Goal: Communication & Community: Ask a question

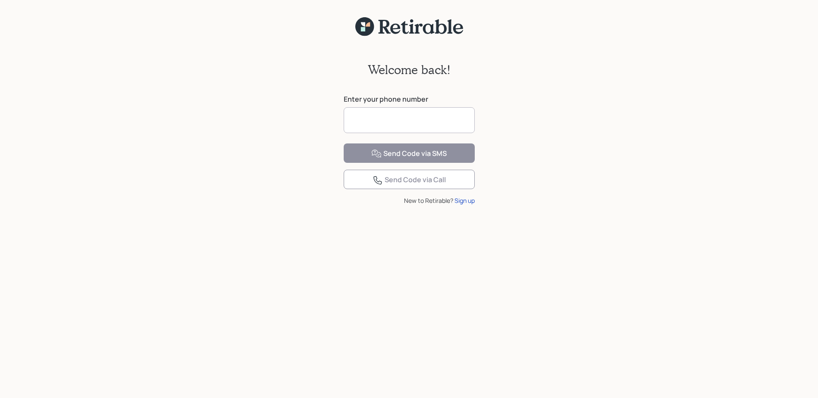
click at [397, 118] on input at bounding box center [409, 120] width 131 height 26
type input "**********"
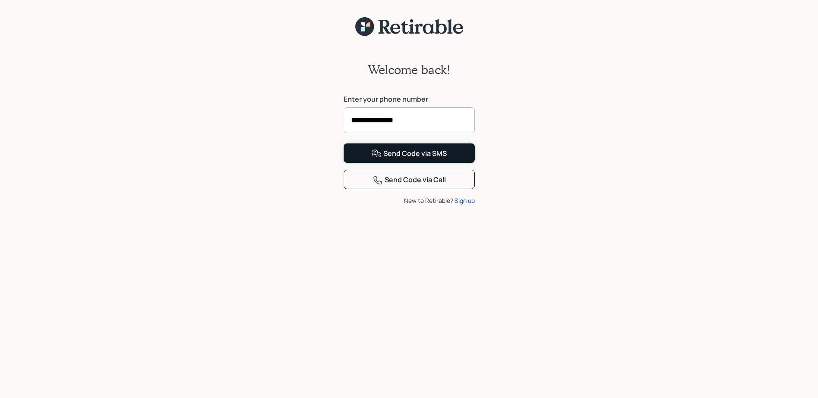
click at [401, 159] on div "Send Code via SMS" at bounding box center [408, 154] width 75 height 10
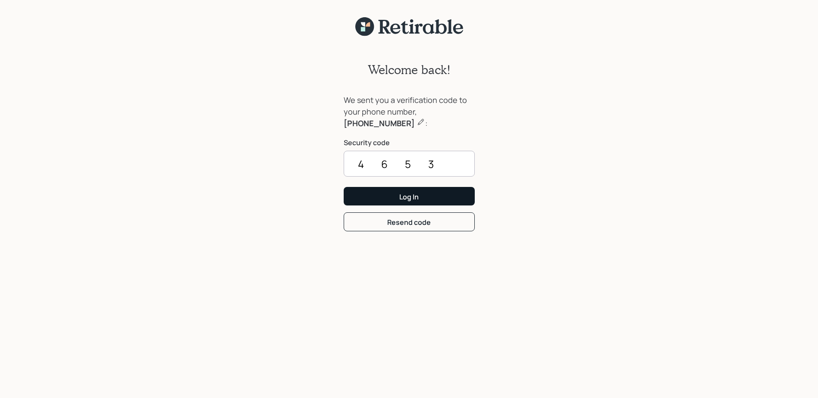
type input "4653"
click at [410, 195] on div "Log In" at bounding box center [408, 196] width 19 height 9
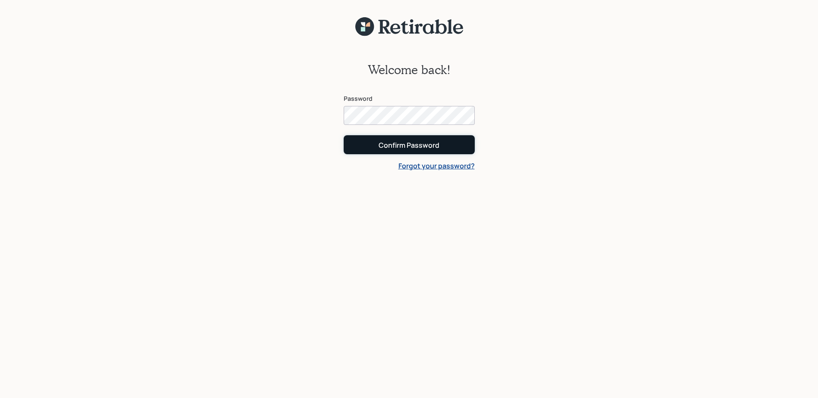
click at [414, 146] on div "Confirm Password" at bounding box center [409, 145] width 61 height 9
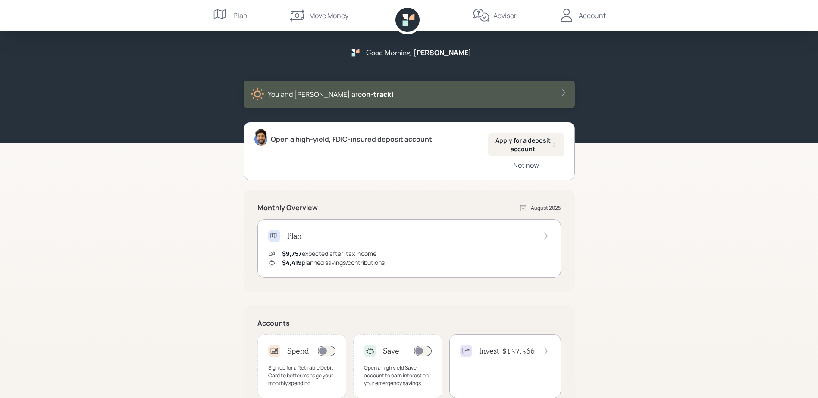
click at [526, 165] on div "Not now" at bounding box center [526, 164] width 26 height 9
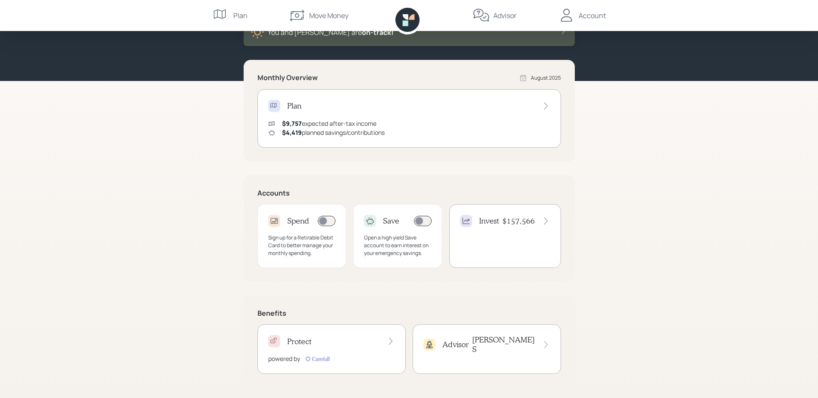
scroll to position [66, 0]
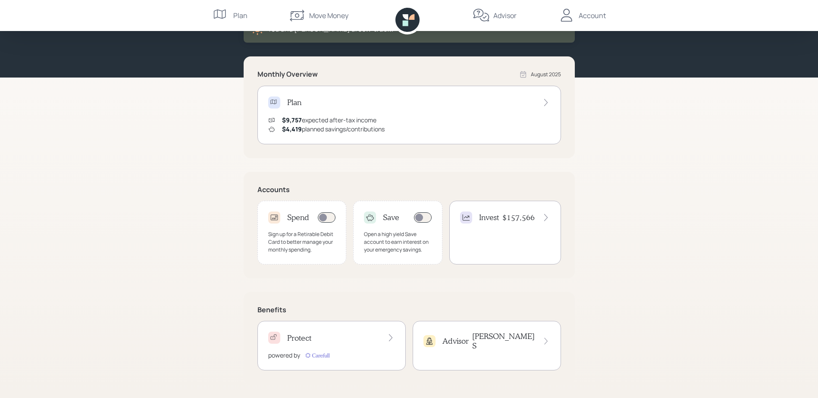
click at [517, 218] on h4 "$157,566" at bounding box center [518, 217] width 32 height 9
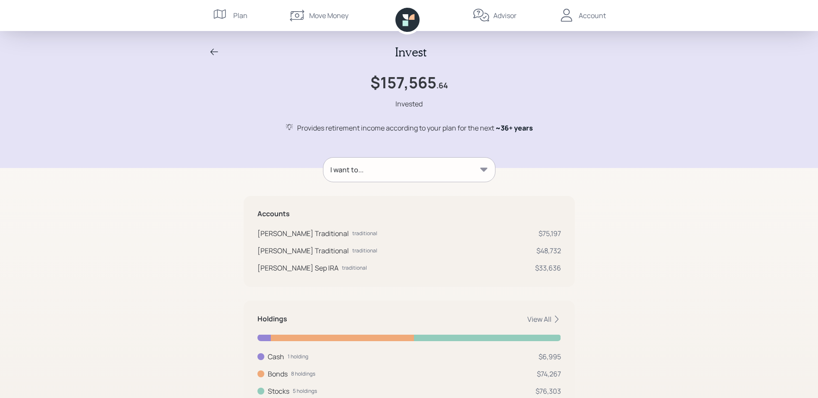
click at [479, 169] on div "I want to..." at bounding box center [409, 170] width 172 height 24
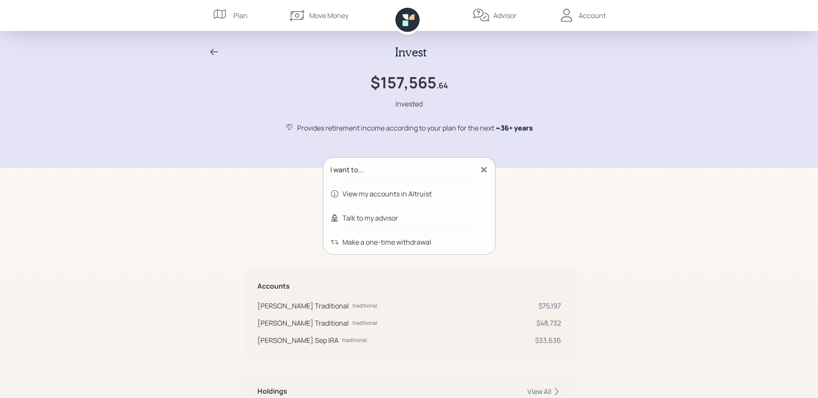
click at [371, 219] on div "Talk to my advisor" at bounding box center [370, 218] width 56 height 10
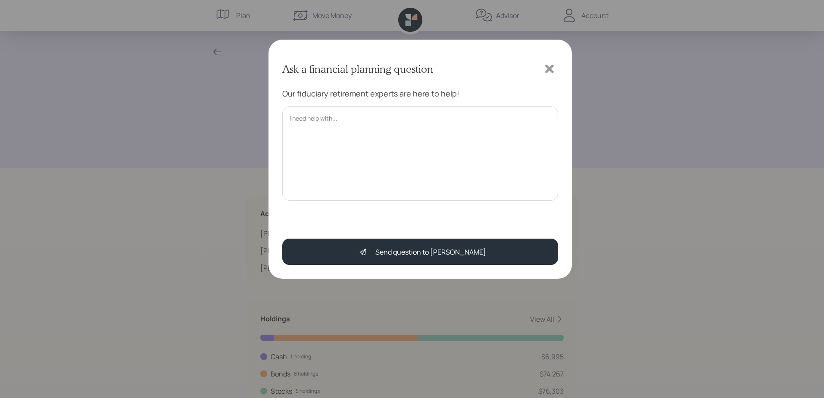
click at [351, 116] on textarea at bounding box center [420, 154] width 276 height 94
click at [336, 117] on textarea "Hi [PERSON_NAME]. We have two questions: 1. [PERSON_NAME] and I would like to o…" at bounding box center [420, 154] width 276 height 94
click at [335, 117] on textarea "Hi [PERSON_NAME]. We have two questions: 1. [PERSON_NAME] and I would like to o…" at bounding box center [420, 154] width 276 height 94
click at [311, 136] on textarea "Hi [PERSON_NAME]. We have some questions: 1. [PERSON_NAME] and I would like to …" at bounding box center [420, 154] width 276 height 94
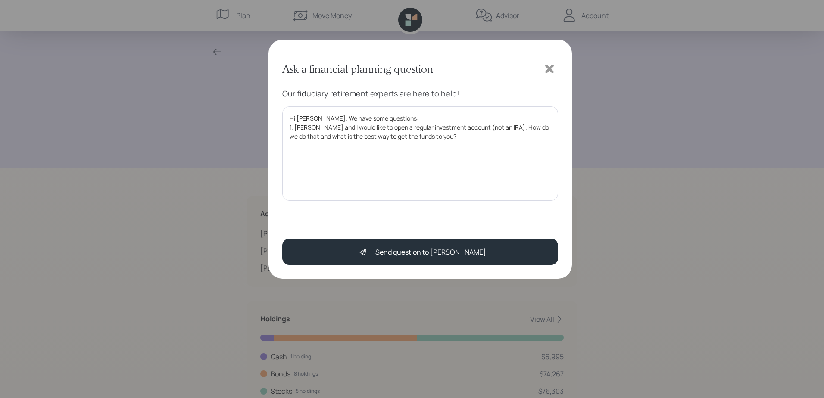
click at [488, 127] on textarea "Hi [PERSON_NAME]. We have some questions: 1. [PERSON_NAME] and I would like to …" at bounding box center [420, 154] width 276 height 94
click at [438, 138] on textarea "Hi [PERSON_NAME]. We have some questions: 1. [PERSON_NAME] and I would like to …" at bounding box center [420, 154] width 276 height 94
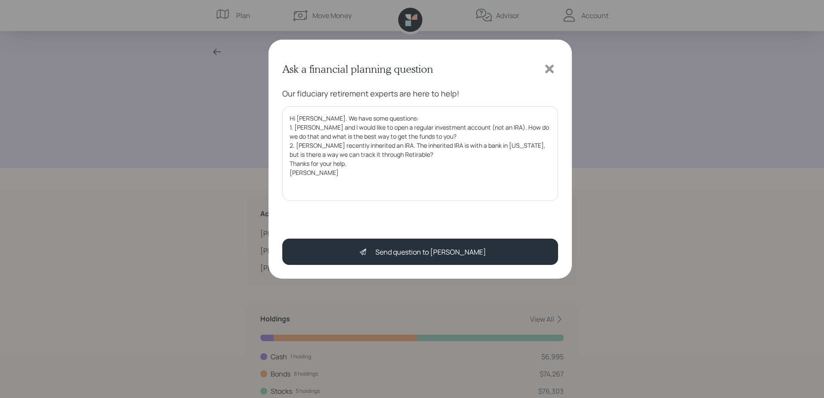
click at [543, 132] on textarea "Hi [PERSON_NAME]. We have some questions: 1. [PERSON_NAME] and I would like to …" at bounding box center [420, 154] width 276 height 94
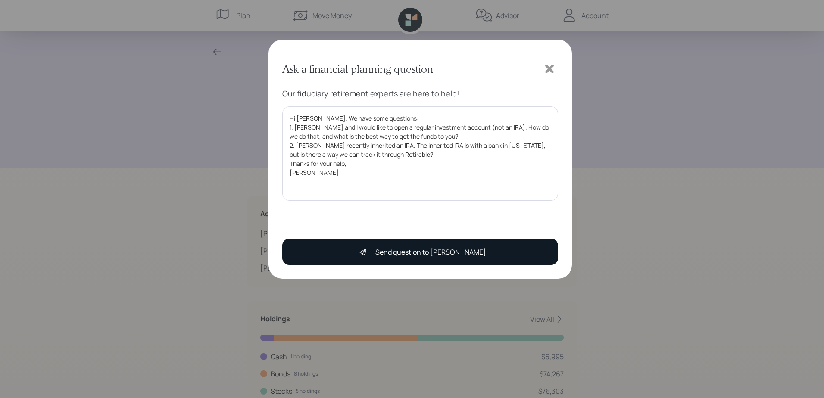
type textarea "Hi [PERSON_NAME]. We have some questions: 1. [PERSON_NAME] and I would like to …"
click at [426, 253] on div "Send question to [PERSON_NAME]" at bounding box center [431, 252] width 111 height 10
